Goal: Task Accomplishment & Management: Manage account settings

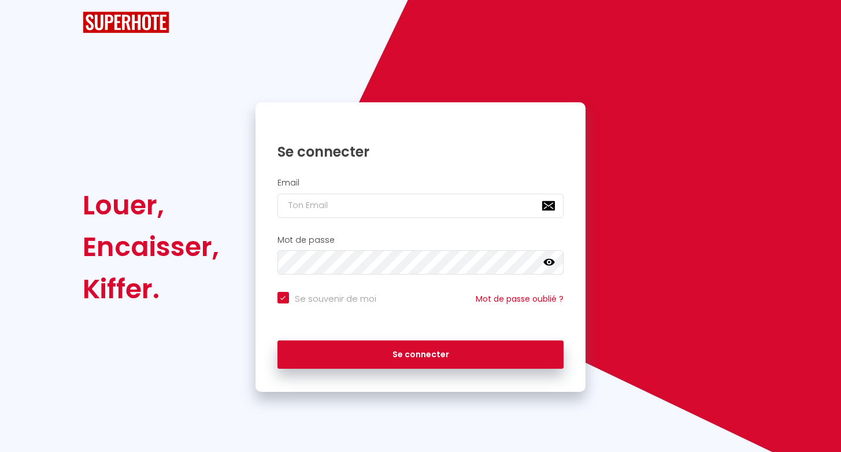
checkbox input "true"
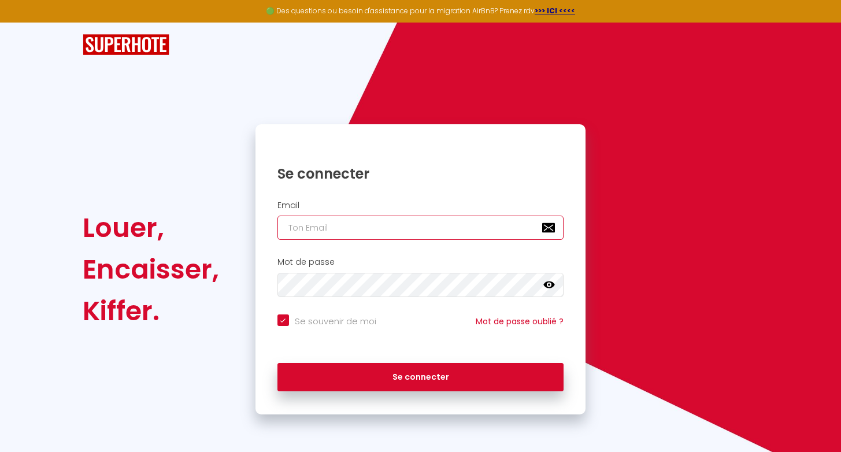
click at [386, 236] on input "email" at bounding box center [421, 228] width 287 height 24
type input "e"
checkbox input "true"
type input "er"
checkbox input "true"
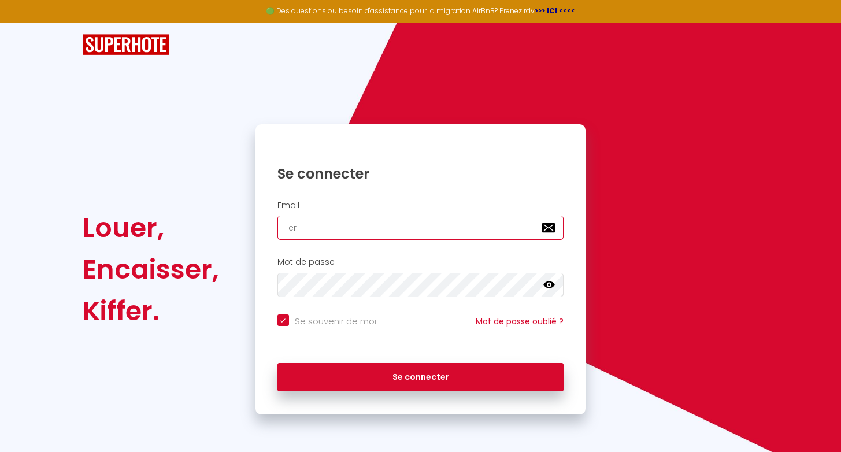
type input "ern"
checkbox input "true"
type input "erno"
checkbox input "true"
type input "ernou"
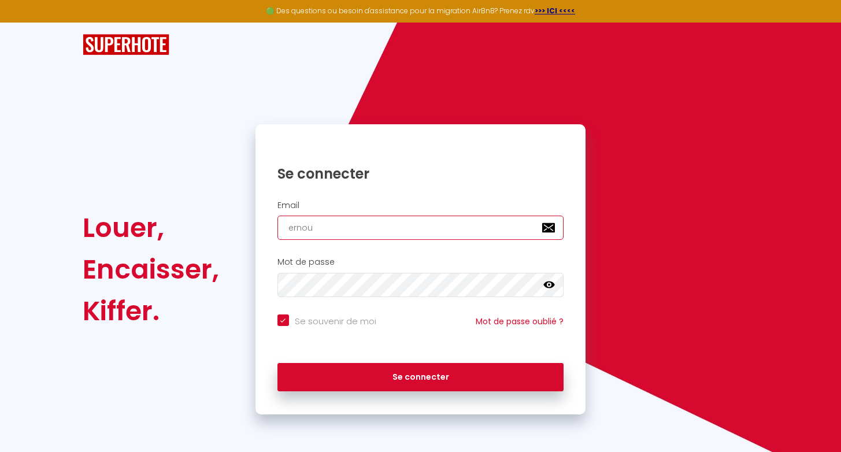
checkbox input "true"
type input "ernoux"
checkbox input "true"
type input "ernoux."
checkbox input "true"
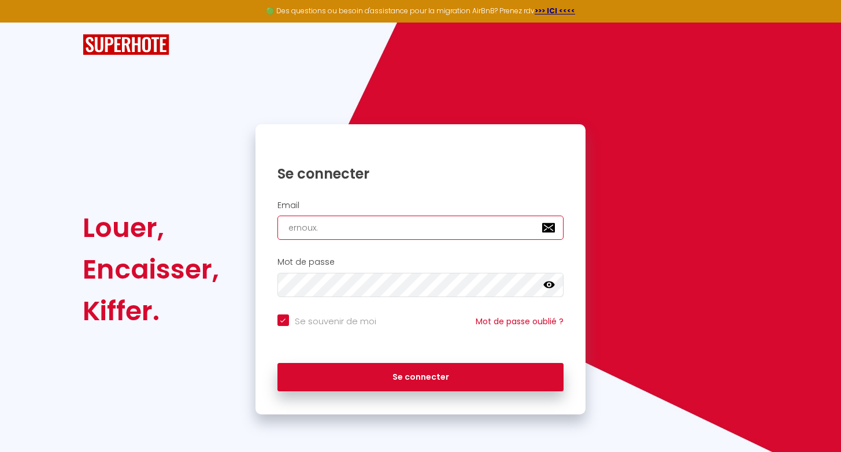
type input "ernoux.g"
checkbox input "true"
type input "[DOMAIN_NAME]"
checkbox input "true"
type input "ernoux.gui"
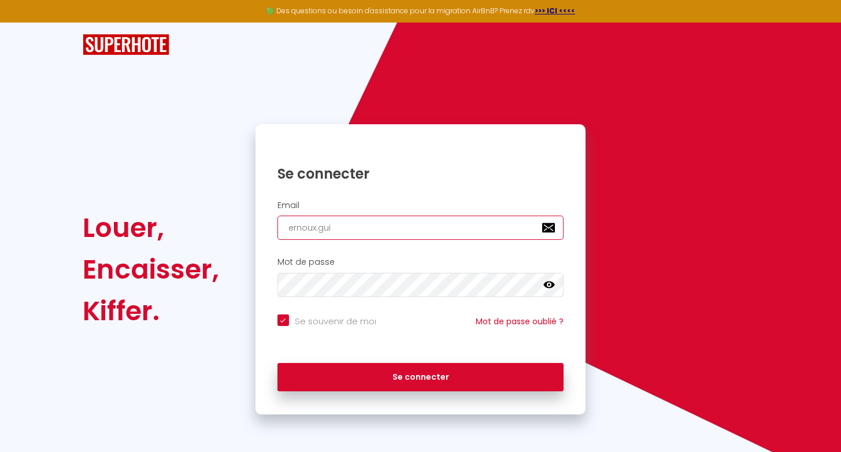
checkbox input "true"
type input "ernoux.[PERSON_NAME]"
checkbox input "true"
type input "ernoux.guine"
checkbox input "true"
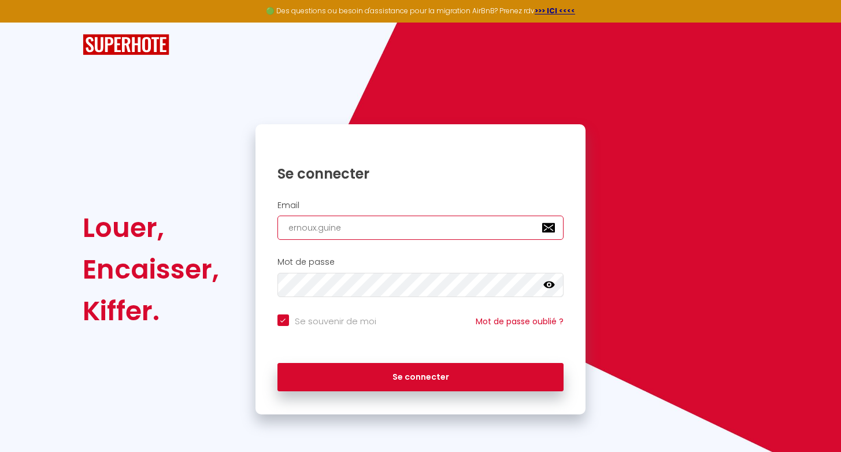
type input "ernoux.[PERSON_NAME]"
checkbox input "true"
type input "ernoux.guinedo"
checkbox input "true"
type input "ernoux.guinedot"
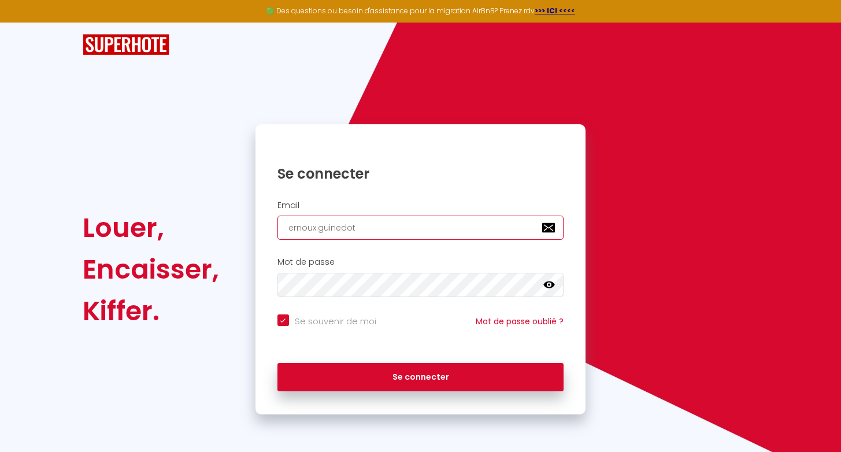
checkbox input "true"
type input "ernoux.guinedot@"
checkbox input "true"
type input "ernoux.guinedot@g"
checkbox input "true"
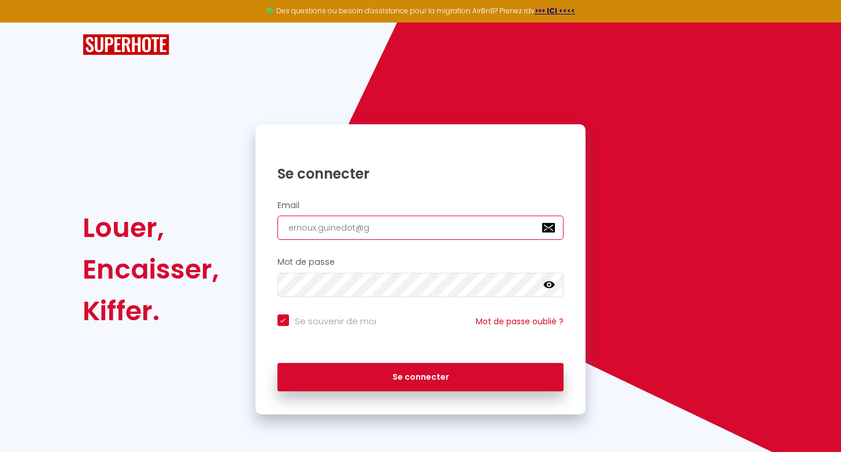
type input "ernoux.guinedot@gm"
checkbox input "true"
type input "ernoux.guinedot@gmi"
checkbox input "true"
type input "ernoux.guinedot@gm"
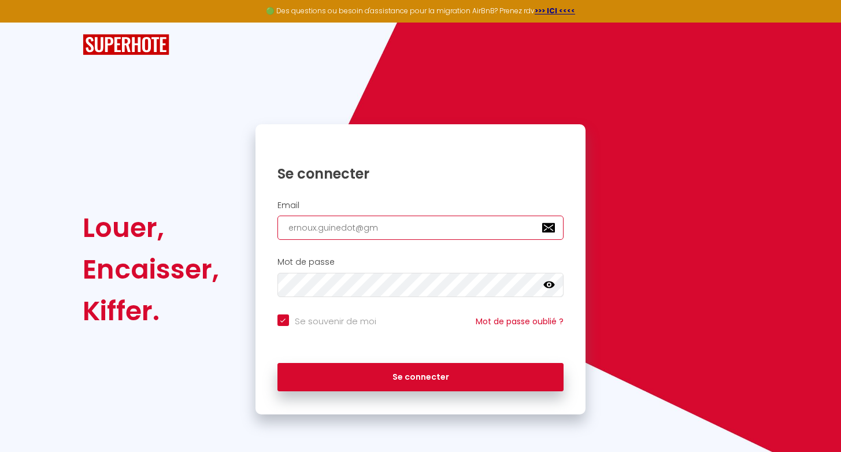
checkbox input "true"
type input "ernoux.guinedot@gma"
checkbox input "true"
type input "ernoux.guinedot@gmai"
checkbox input "true"
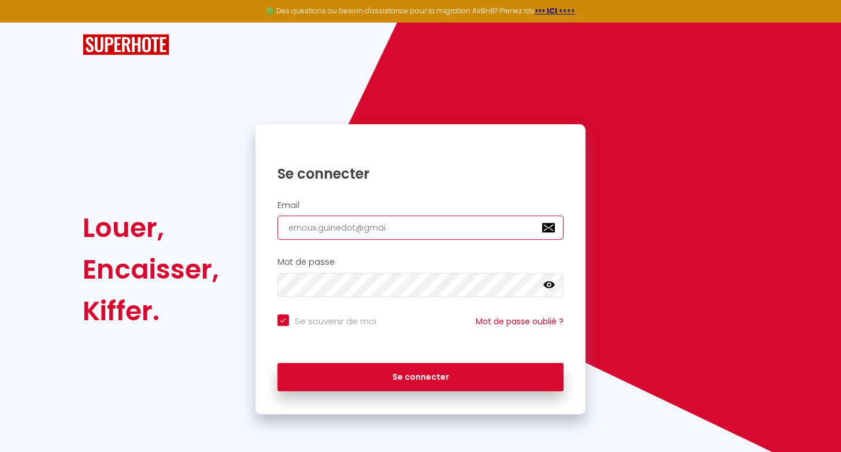
type input "[EMAIL_ADDRESS]"
checkbox input "true"
type input "[EMAIL_ADDRESS]."
checkbox input "true"
type input "ernoux.guinedot@gmail.c"
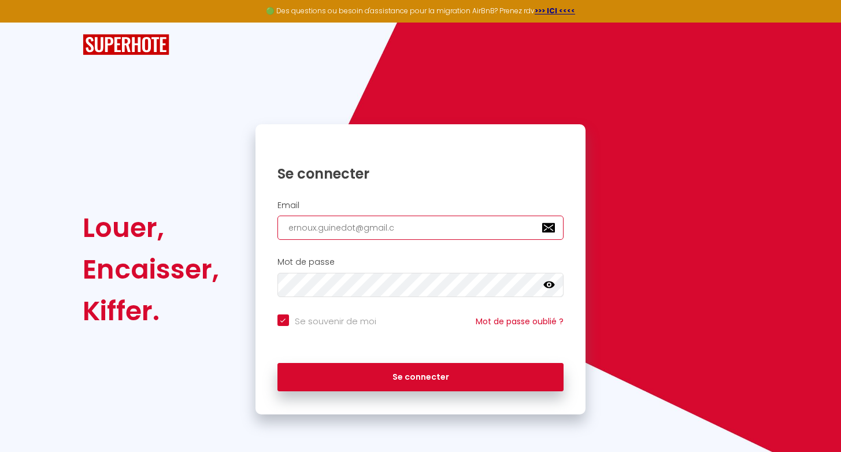
checkbox input "true"
type input "[EMAIL_ADDRESS][DOMAIN_NAME]"
checkbox input "true"
type input "[EMAIL_ADDRESS][DOMAIN_NAME]"
checkbox input "true"
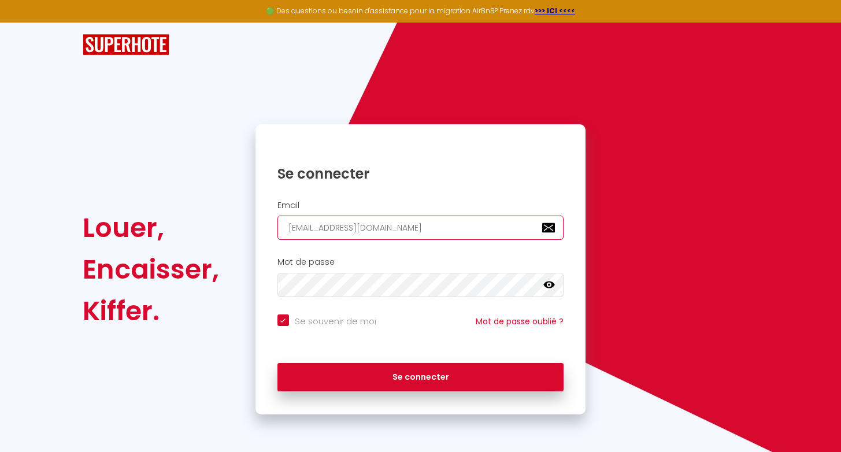
type input "[EMAIL_ADDRESS][DOMAIN_NAME]"
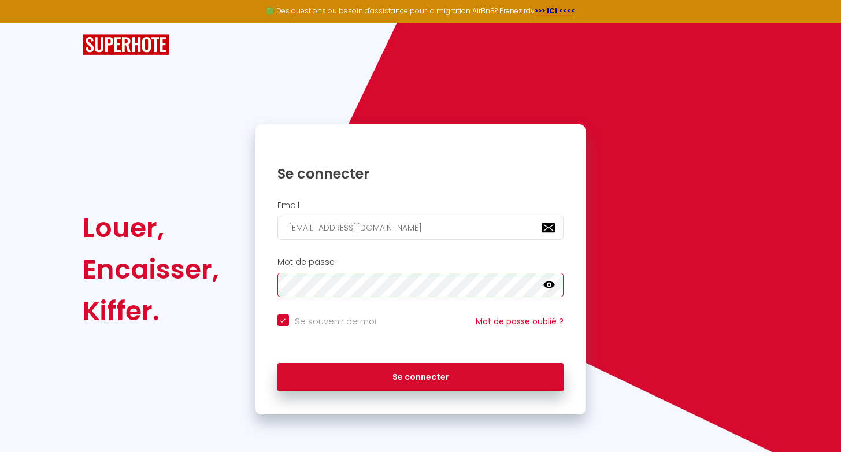
click at [278, 363] on button "Se connecter" at bounding box center [421, 377] width 287 height 29
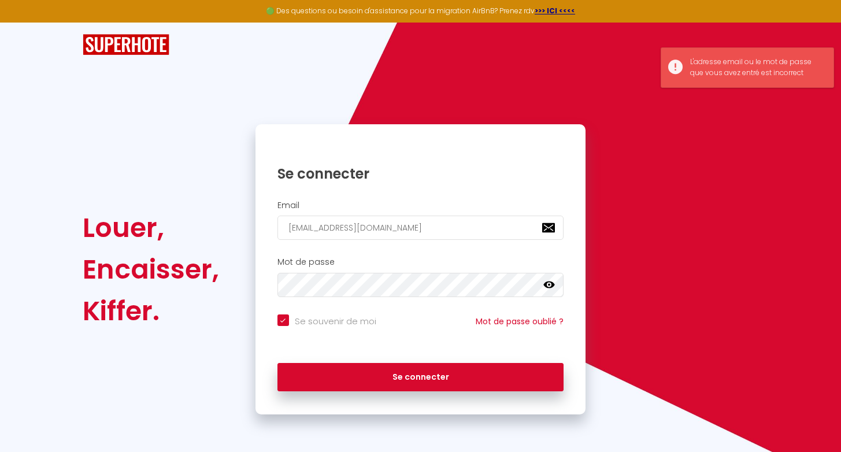
click at [554, 286] on icon at bounding box center [550, 285] width 12 height 7
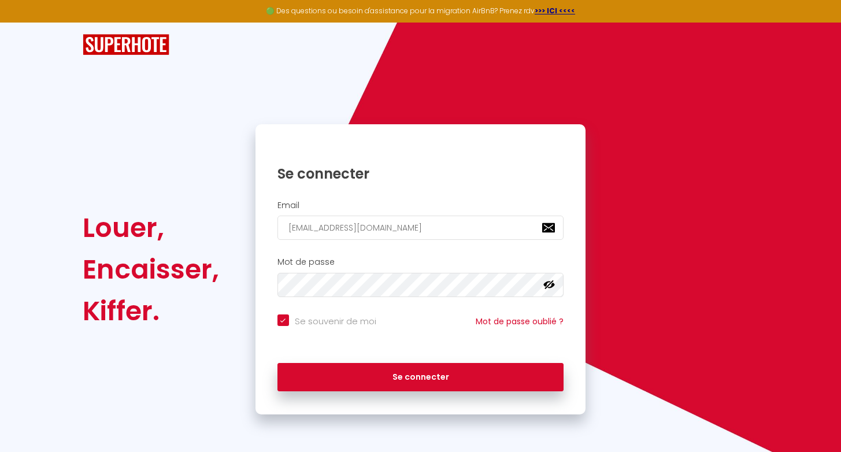
click at [395, 356] on div "Se connecter" at bounding box center [421, 378] width 331 height 52
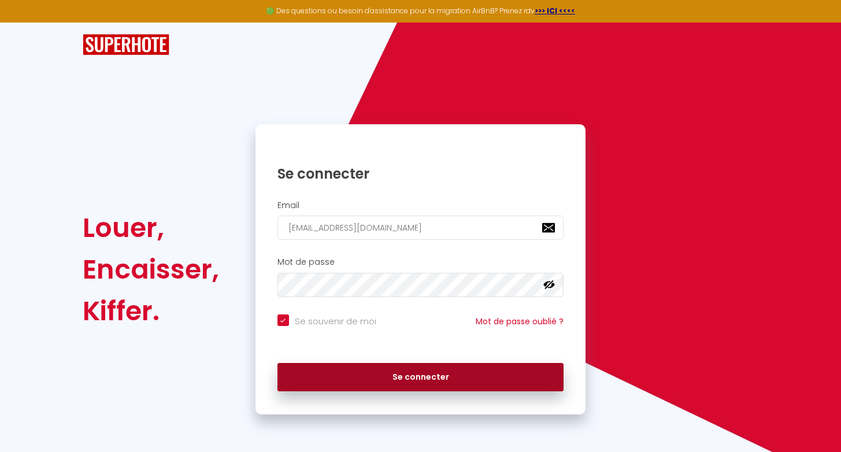
click at [407, 377] on button "Se connecter" at bounding box center [421, 377] width 287 height 29
checkbox input "true"
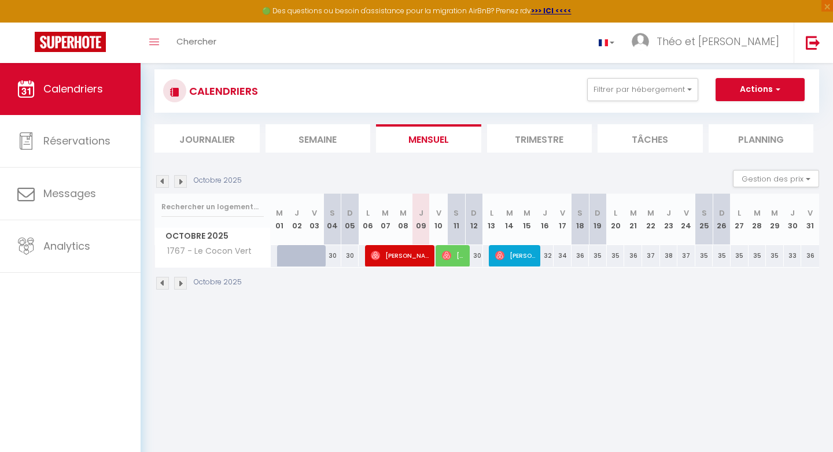
scroll to position [19, 0]
click at [460, 257] on span "[PERSON_NAME]" at bounding box center [454, 255] width 24 height 22
select select "OK"
select select "0"
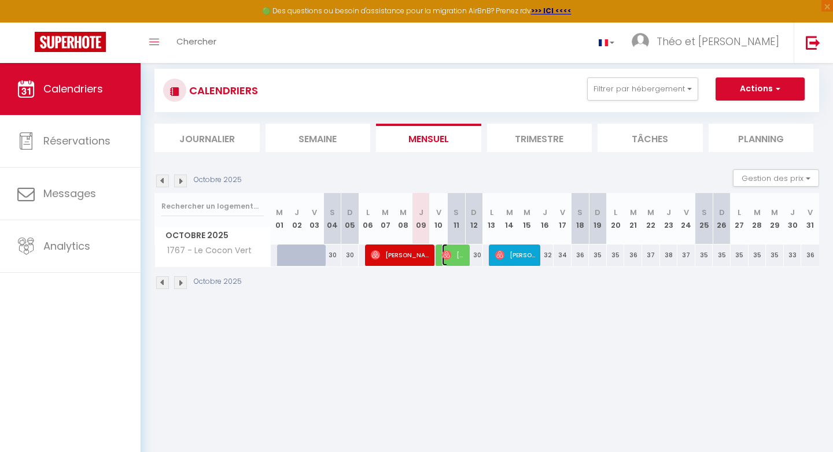
select select "0"
select select "1"
select select
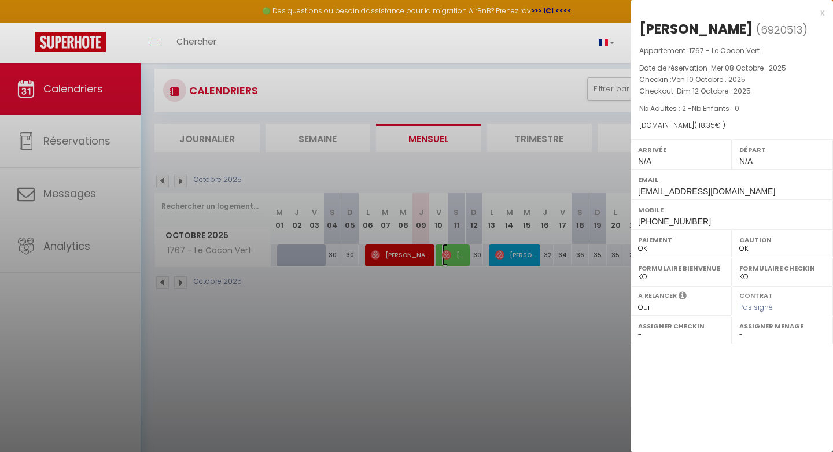
select select "45582"
click at [506, 409] on div at bounding box center [416, 226] width 833 height 452
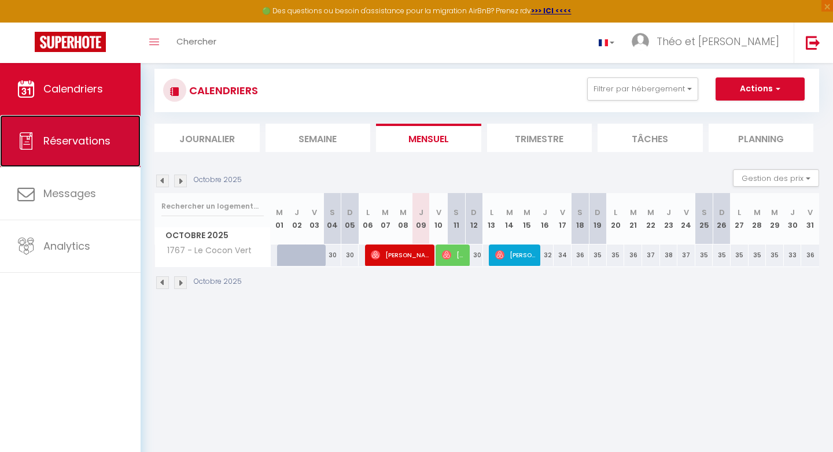
click at [80, 151] on link "Réservations" at bounding box center [70, 141] width 141 height 52
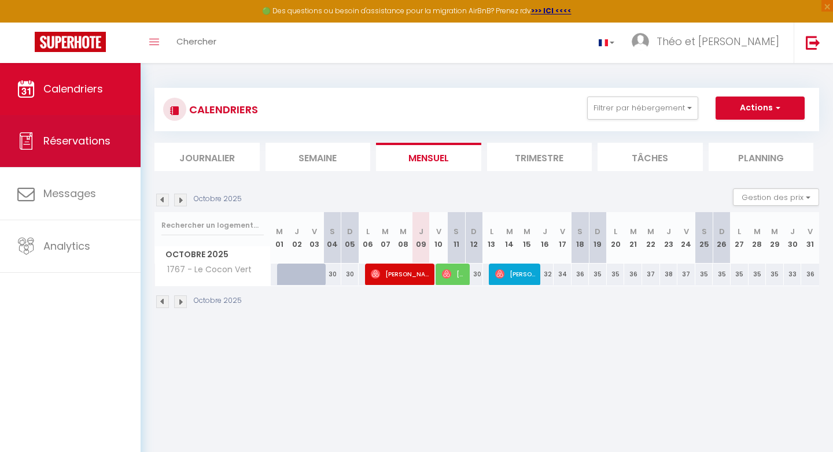
select select "not_cancelled"
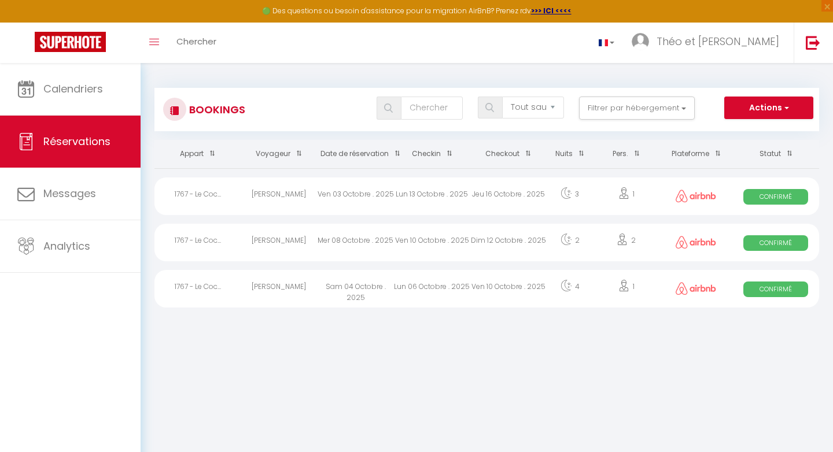
click at [270, 214] on div "[PERSON_NAME]" at bounding box center [279, 197] width 76 height 38
select select "OK"
select select "0"
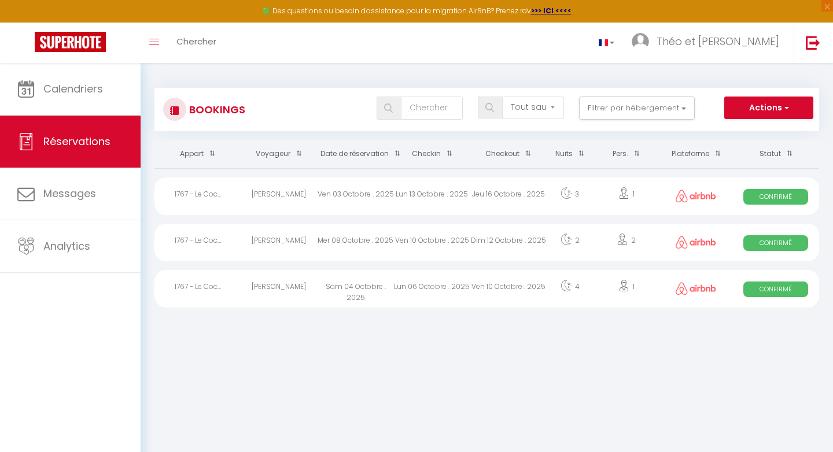
select select "1"
select select
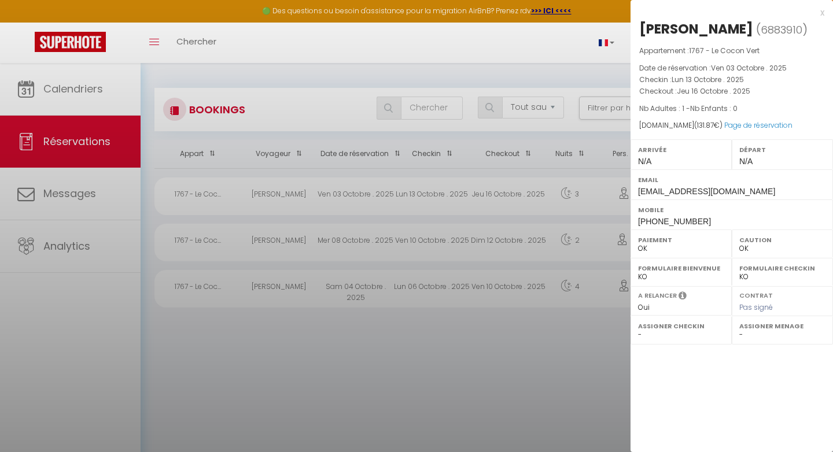
select select "45582"
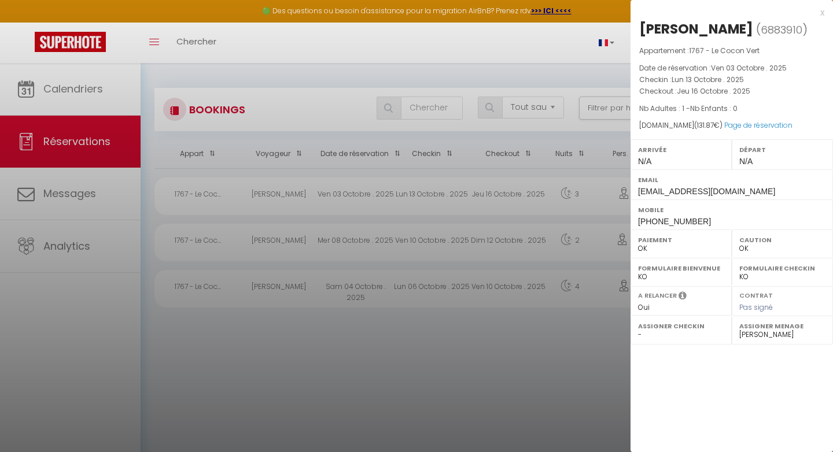
click at [272, 322] on div at bounding box center [416, 226] width 833 height 452
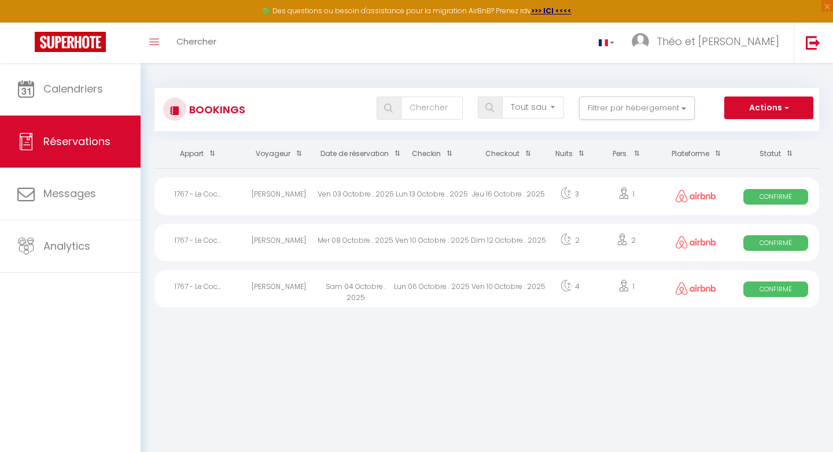
click at [375, 256] on div "Mer 08 Octobre . 2025" at bounding box center [355, 243] width 76 height 38
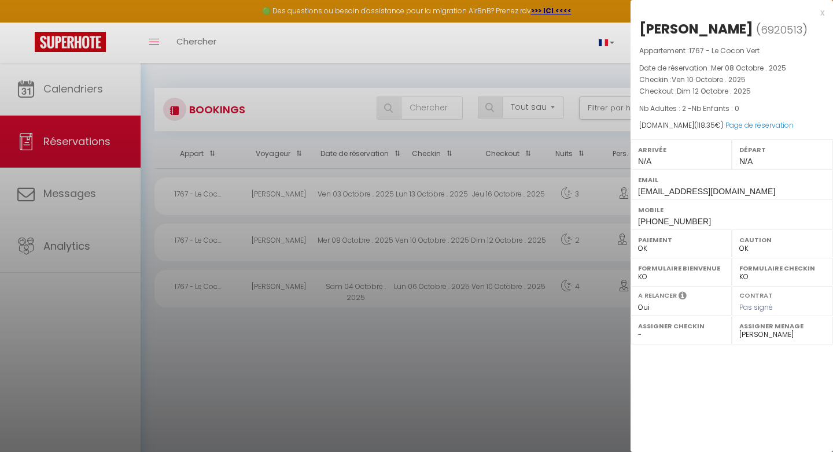
click at [273, 344] on div at bounding box center [416, 226] width 833 height 452
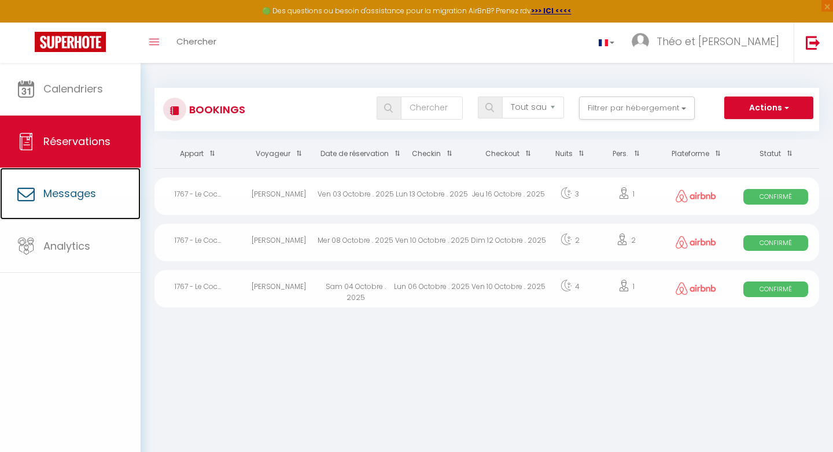
click at [45, 198] on span "Messages" at bounding box center [69, 193] width 53 height 14
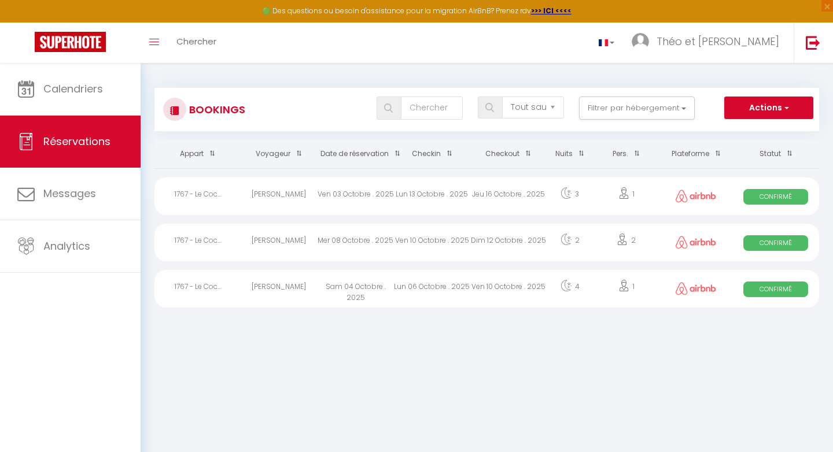
select select "message"
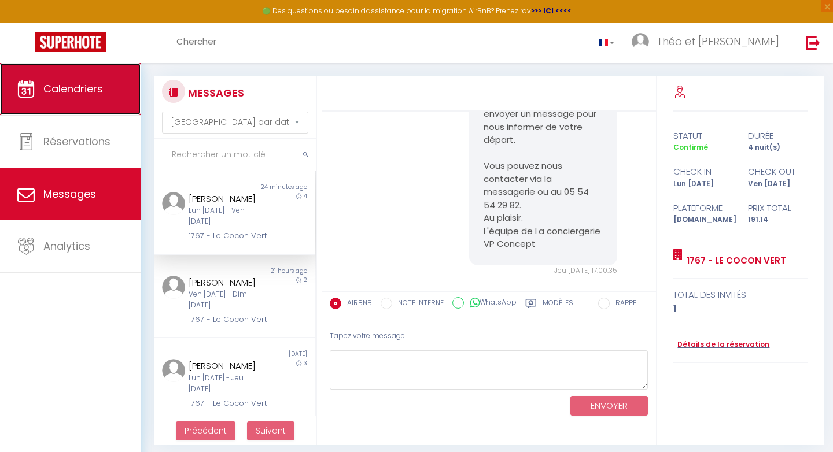
click at [68, 95] on span "Calendriers" at bounding box center [73, 89] width 60 height 14
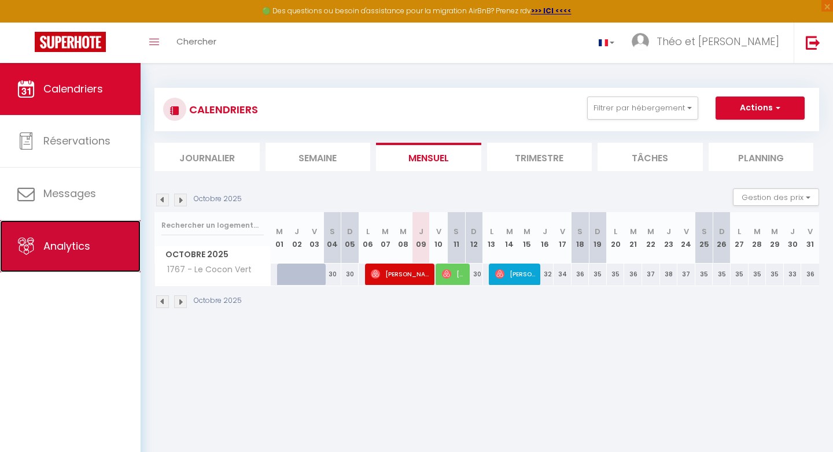
click at [79, 242] on span "Analytics" at bounding box center [66, 246] width 47 height 14
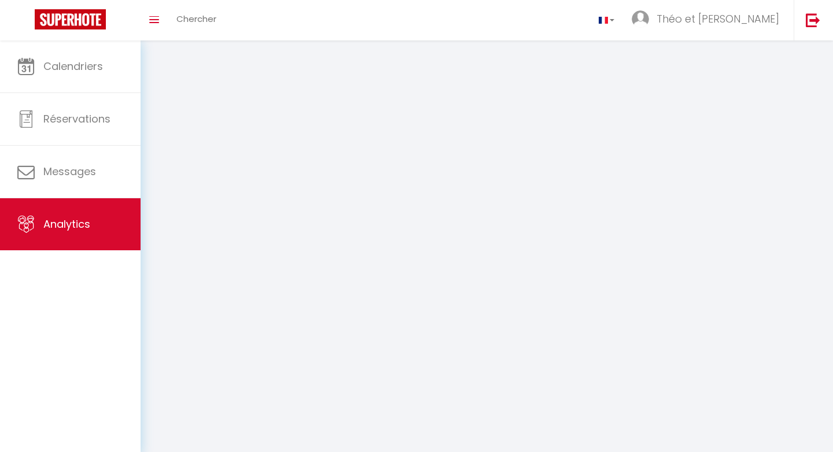
select select "2025"
select select "10"
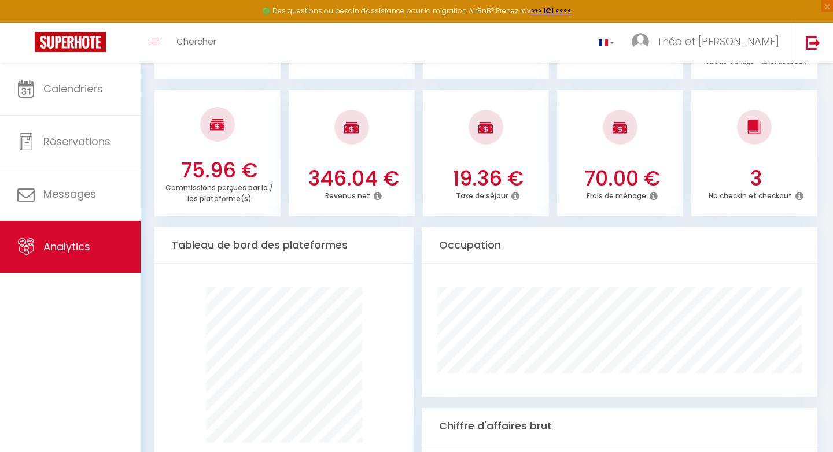
scroll to position [653, 0]
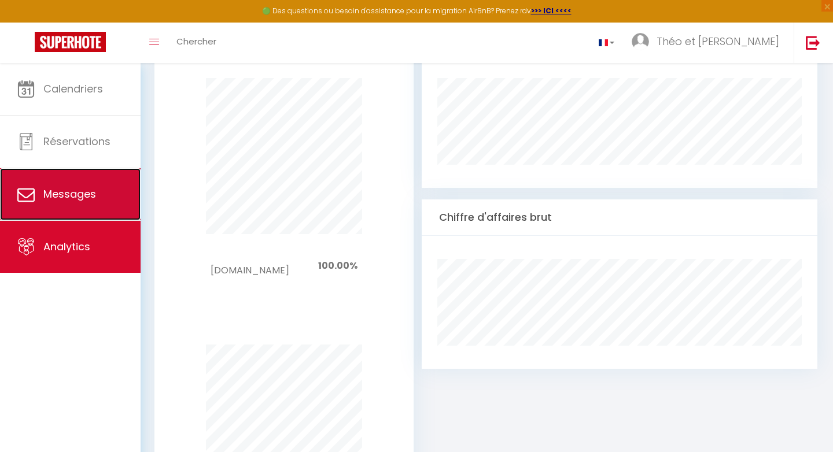
click at [75, 199] on span "Messages" at bounding box center [69, 194] width 53 height 14
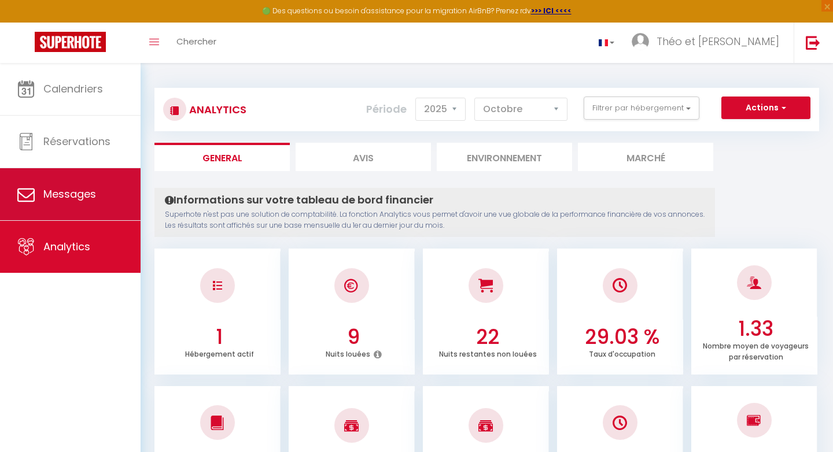
select select "message"
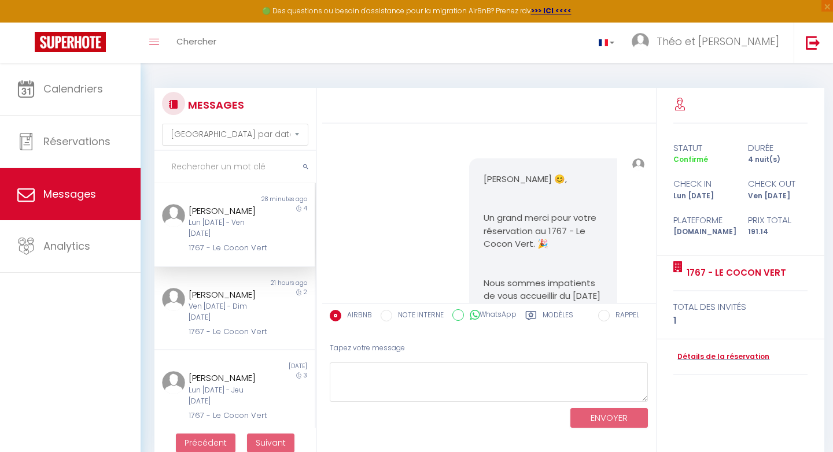
scroll to position [2450, 0]
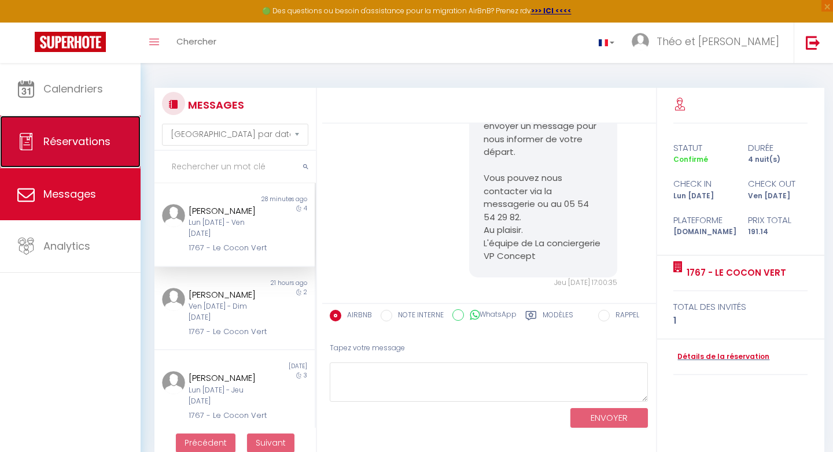
click at [87, 150] on link "Réservations" at bounding box center [70, 142] width 141 height 52
select select "not_cancelled"
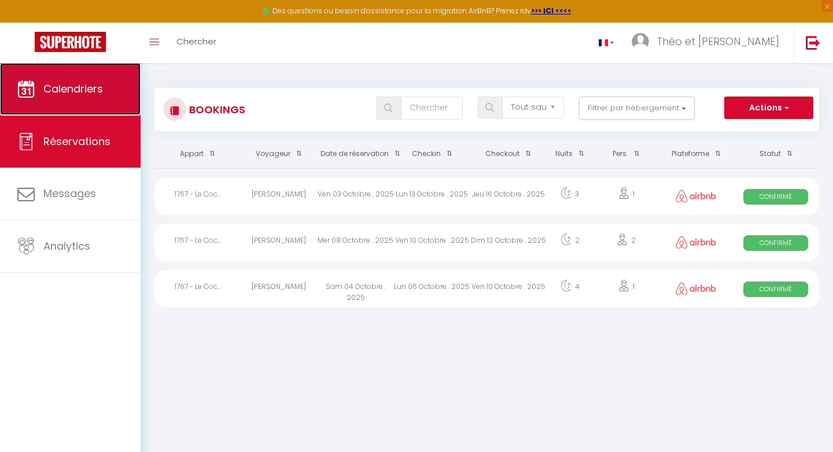
click at [76, 101] on link "Calendriers" at bounding box center [70, 89] width 141 height 52
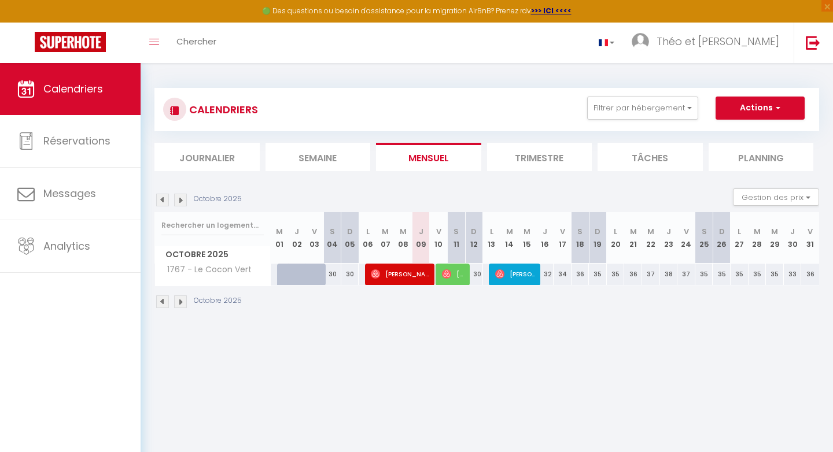
click at [555, 165] on li "Trimestre" at bounding box center [539, 157] width 105 height 28
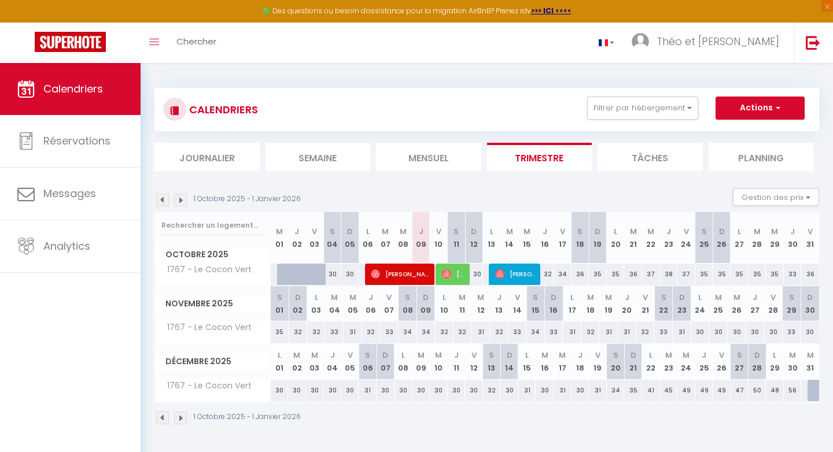
click at [665, 154] on li "Tâches" at bounding box center [649, 157] width 105 height 28
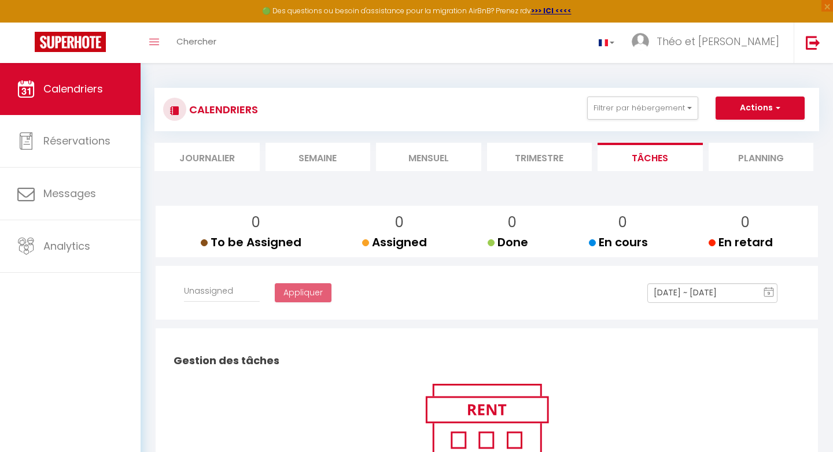
select select
click at [744, 158] on li "Planning" at bounding box center [760, 157] width 105 height 28
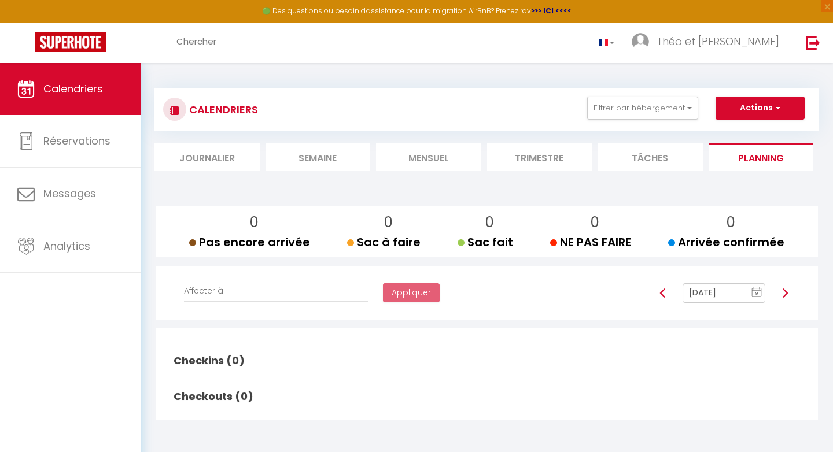
click at [218, 168] on li "Journalier" at bounding box center [206, 157] width 105 height 28
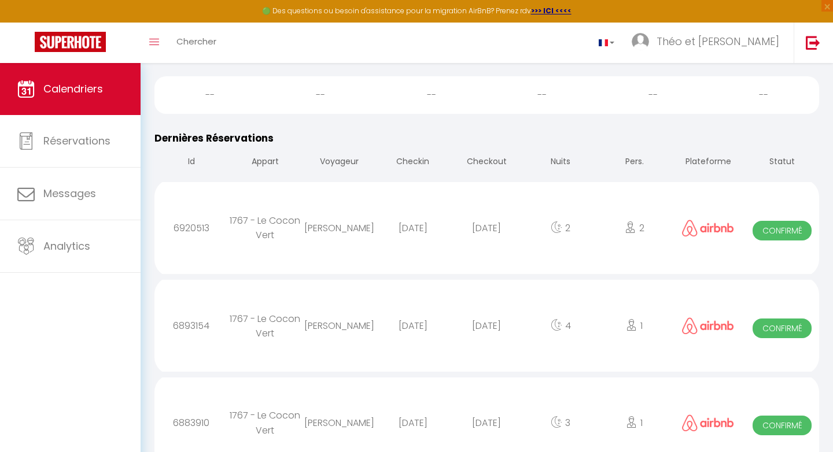
scroll to position [538, 0]
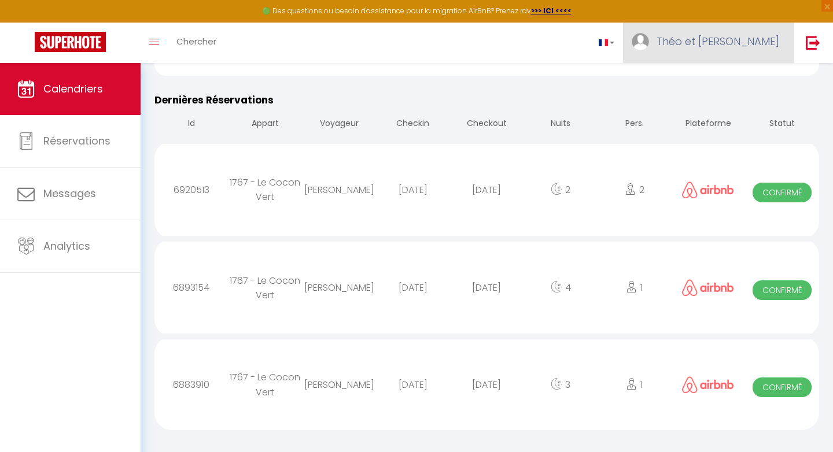
click at [720, 42] on span "Théo et [PERSON_NAME]" at bounding box center [717, 41] width 123 height 14
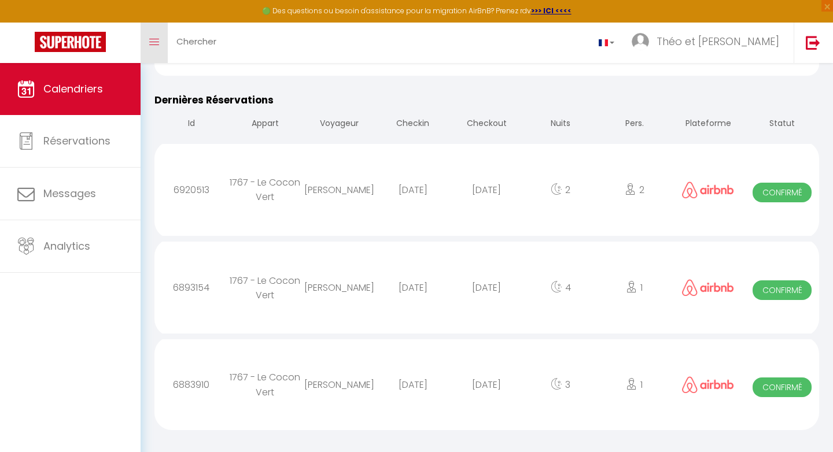
click at [156, 48] on link "Toggle menubar" at bounding box center [154, 43] width 27 height 40
